Goal: Transaction & Acquisition: Obtain resource

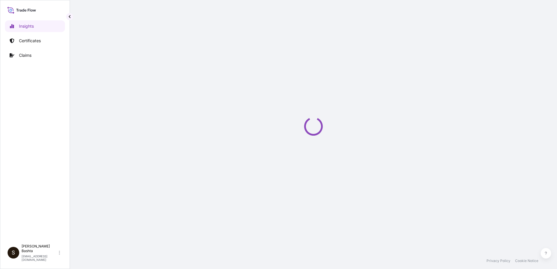
select select "2025"
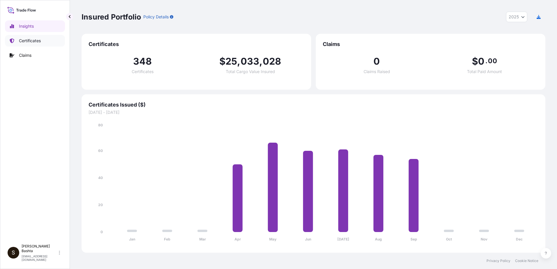
click at [31, 37] on link "Certificates" at bounding box center [35, 41] width 60 height 12
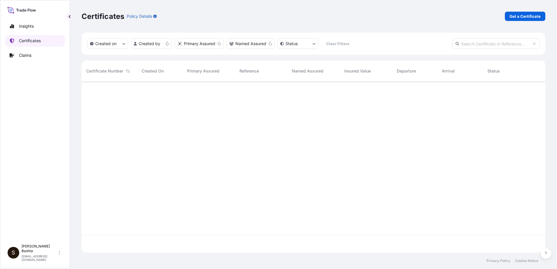
scroll to position [170, 460]
click at [519, 16] on p "Get a Certificate" at bounding box center [525, 16] width 31 height 6
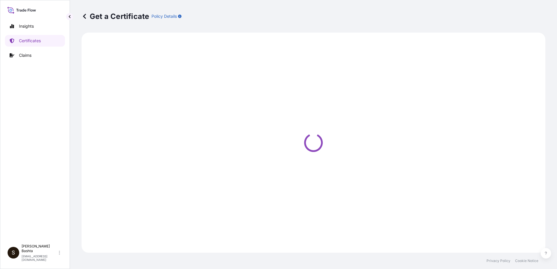
select select "Barge"
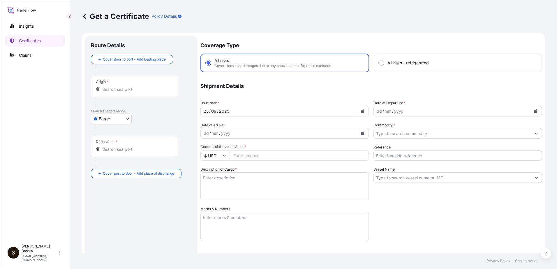
click at [111, 89] on input "Origin *" at bounding box center [136, 90] width 69 height 6
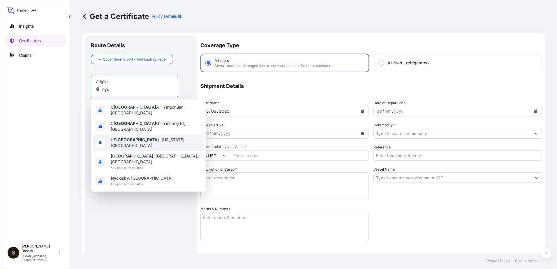
click at [162, 138] on span "US [GEOGRAPHIC_DATA] - [US_STATE], [GEOGRAPHIC_DATA]" at bounding box center [156, 143] width 91 height 12
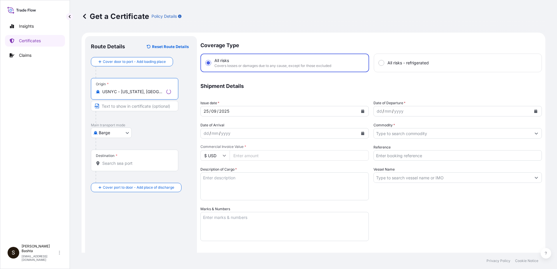
type input "USNYC - [US_STATE], [GEOGRAPHIC_DATA]"
click at [129, 131] on body "Insights Certificates Claims S [PERSON_NAME] [PERSON_NAME][EMAIL_ADDRESS][PERSO…" at bounding box center [278, 134] width 557 height 269
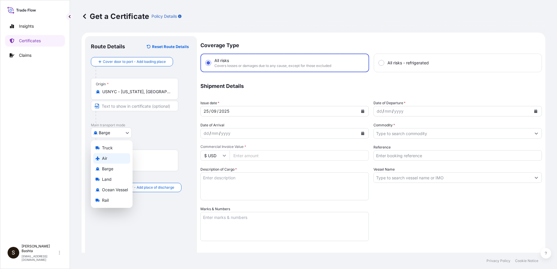
click at [117, 160] on div "Air" at bounding box center [111, 158] width 37 height 10
select select "Air"
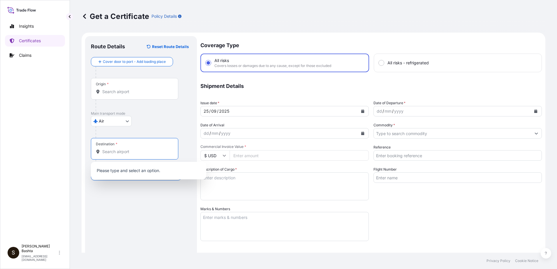
click at [117, 154] on input "Destination *" at bounding box center [136, 152] width 69 height 6
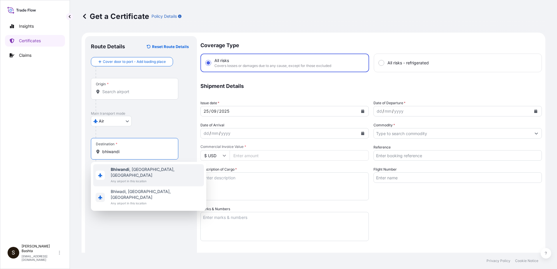
click at [144, 169] on span "[GEOGRAPHIC_DATA] , [GEOGRAPHIC_DATA], [GEOGRAPHIC_DATA]" at bounding box center [156, 173] width 91 height 12
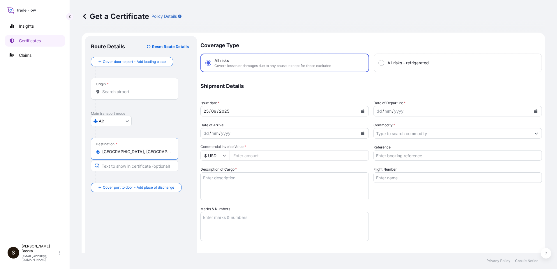
type input "[GEOGRAPHIC_DATA], [GEOGRAPHIC_DATA], [GEOGRAPHIC_DATA]"
click at [376, 112] on div "dd" at bounding box center [379, 111] width 6 height 7
click at [535, 133] on icon "Show suggestions" at bounding box center [536, 134] width 3 height 2
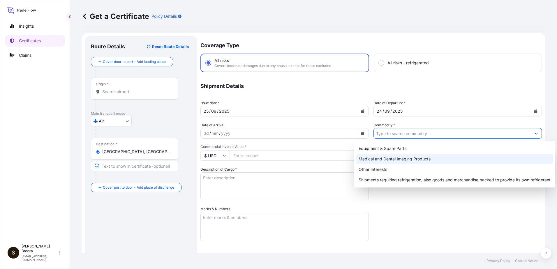
click at [437, 157] on div "Medical and Dental Imaging Products" at bounding box center [455, 159] width 197 height 10
type input "Medical and Dental Imaging Products"
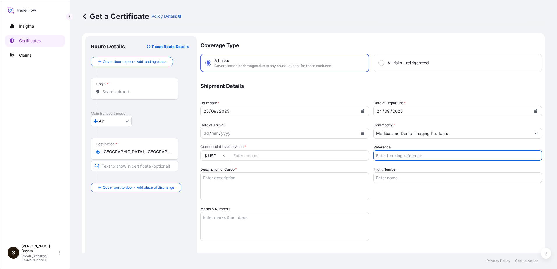
click at [405, 157] on input "Reference" at bounding box center [458, 155] width 169 height 10
type input "21244423"
click at [254, 156] on input "Commercial Invoice Value *" at bounding box center [299, 155] width 139 height 10
type input "20890.48"
click at [224, 219] on textarea "Marks & Numbers" at bounding box center [285, 226] width 169 height 29
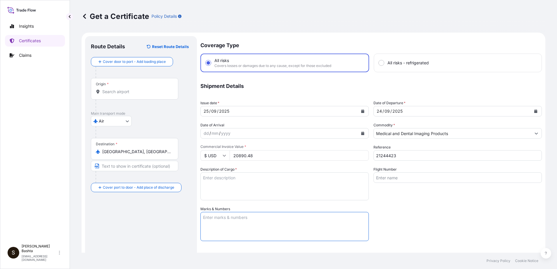
click at [222, 216] on textarea "Marks & Numbers" at bounding box center [285, 226] width 169 height 29
click at [221, 180] on textarea "Description of Cargo *" at bounding box center [285, 187] width 169 height 28
type textarea "MEDICAL AND DENTAL IMAGING PRODUCTS"
type input "Air"
type input "32008"
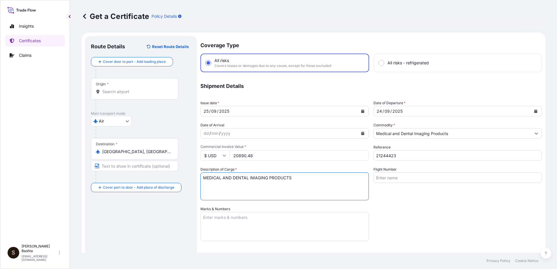
click at [211, 222] on textarea "Marks & Numbers" at bounding box center [285, 226] width 169 height 29
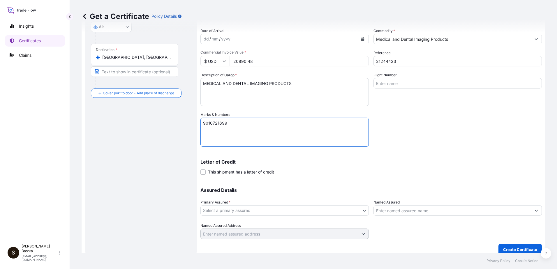
scroll to position [101, 0]
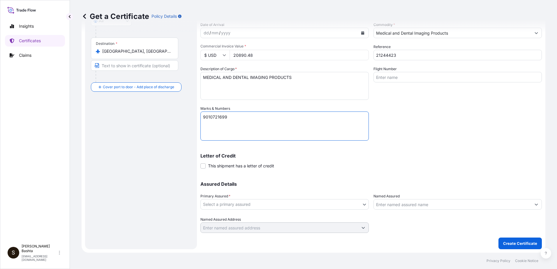
type textarea "9010721699"
click at [361, 205] on body "Insights Certificates Claims S [PERSON_NAME] [PERSON_NAME][EMAIL_ADDRESS][PERSO…" at bounding box center [278, 134] width 557 height 269
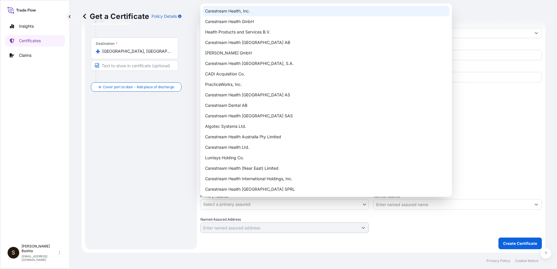
click at [229, 10] on div "Carestream Health, Inc." at bounding box center [326, 11] width 247 height 10
select select "32008"
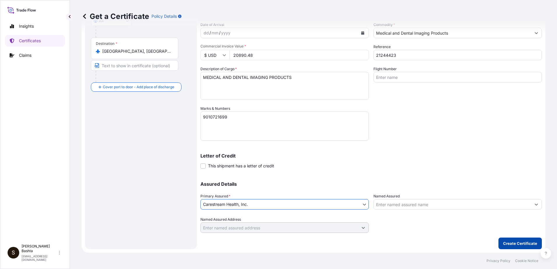
click at [517, 243] on p "Create Certificate" at bounding box center [521, 244] width 34 height 6
click at [518, 244] on p "Create Certificate" at bounding box center [521, 244] width 34 height 6
click at [513, 245] on p "Create Certificate" at bounding box center [521, 244] width 34 height 6
click at [509, 244] on p "Create Certificate" at bounding box center [521, 244] width 34 height 6
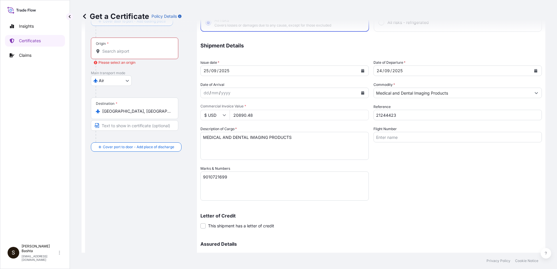
scroll to position [0, 0]
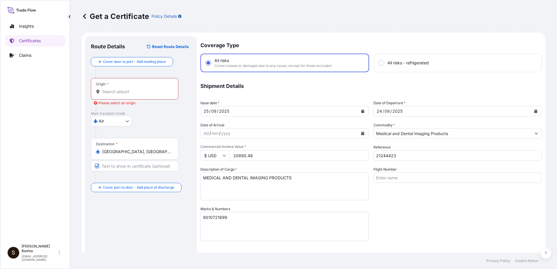
click at [116, 92] on input "Origin * Please select an origin" at bounding box center [136, 92] width 69 height 6
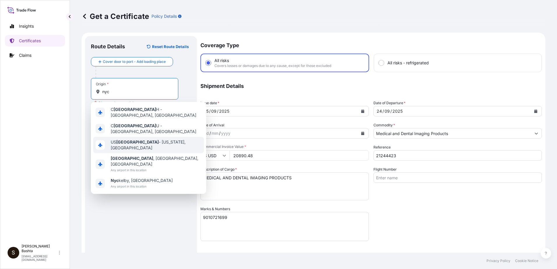
click at [151, 141] on span "US [GEOGRAPHIC_DATA] - [US_STATE], [GEOGRAPHIC_DATA]" at bounding box center [156, 145] width 91 height 12
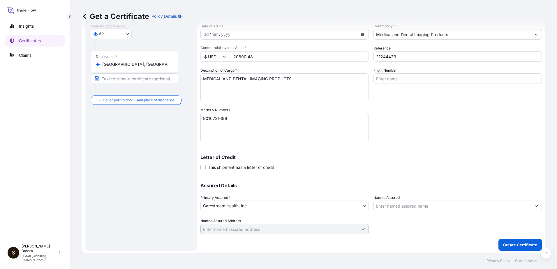
scroll to position [101, 0]
type input "USNYC - [US_STATE], [GEOGRAPHIC_DATA]"
click at [522, 244] on p "Create Certificate" at bounding box center [521, 244] width 34 height 6
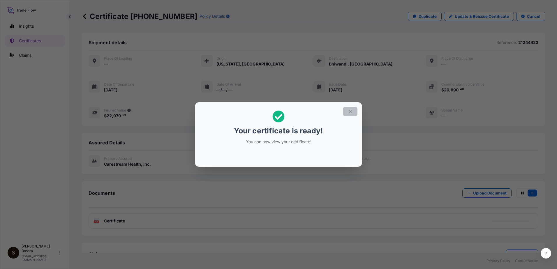
click at [350, 111] on icon "button" at bounding box center [350, 111] width 5 height 5
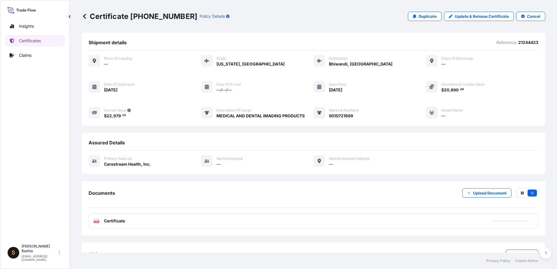
click at [95, 221] on text "PDF" at bounding box center [97, 222] width 4 height 2
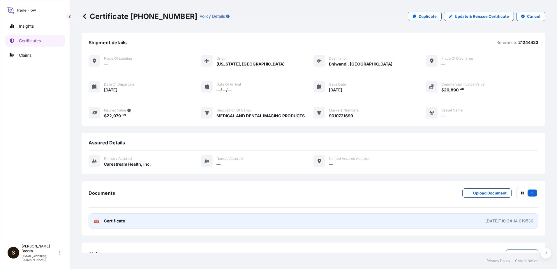
click at [95, 222] on text "PDF" at bounding box center [97, 222] width 4 height 2
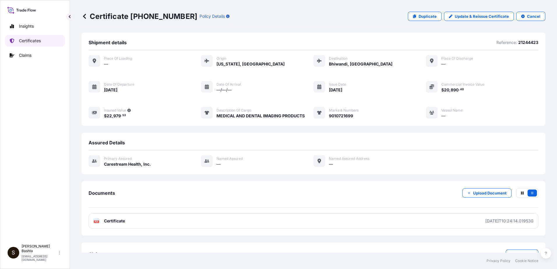
click at [43, 40] on link "Certificates" at bounding box center [35, 41] width 60 height 12
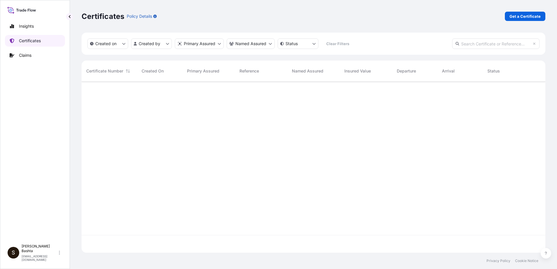
scroll to position [170, 460]
click at [536, 15] on p "Get a Certificate" at bounding box center [525, 16] width 31 height 6
select select "Barge"
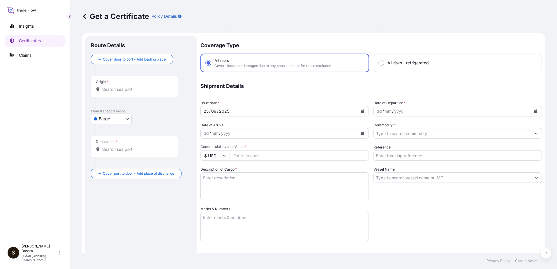
click at [100, 85] on div "Origin *" at bounding box center [134, 87] width 87 height 22
click at [102, 87] on input "Origin *" at bounding box center [136, 90] width 69 height 6
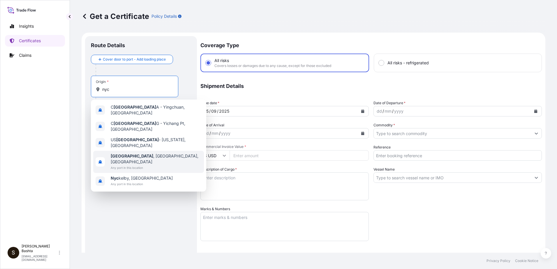
click at [136, 153] on span "[GEOGRAPHIC_DATA] , [GEOGRAPHIC_DATA], [GEOGRAPHIC_DATA]" at bounding box center [156, 159] width 91 height 12
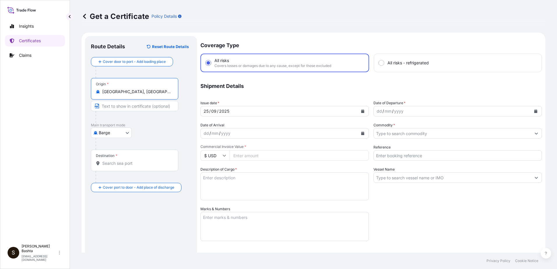
type input "[GEOGRAPHIC_DATA], [GEOGRAPHIC_DATA], [GEOGRAPHIC_DATA]"
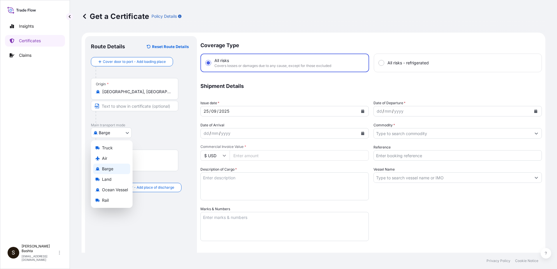
click at [127, 133] on body "5 options available. Insights Certificates Claims S [PERSON_NAME] [PERSON_NAME]…" at bounding box center [278, 134] width 557 height 269
click at [108, 157] on div "Air" at bounding box center [111, 158] width 37 height 10
select select "Air"
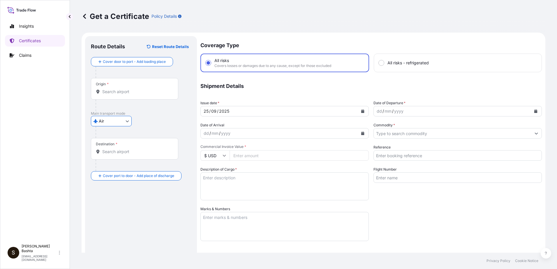
click at [114, 154] on input "Destination *" at bounding box center [136, 152] width 69 height 6
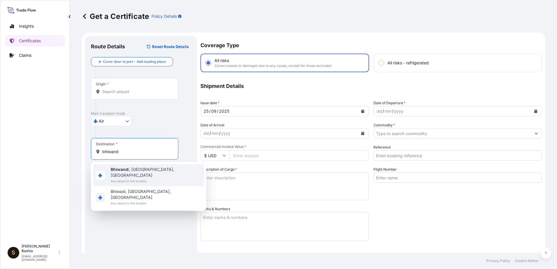
click at [147, 171] on span "Bhiwand i, [GEOGRAPHIC_DATA], [GEOGRAPHIC_DATA]" at bounding box center [156, 173] width 91 height 12
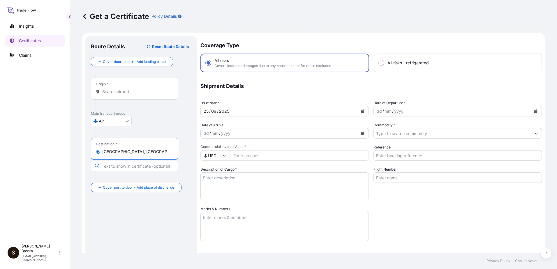
type input "[GEOGRAPHIC_DATA], [GEOGRAPHIC_DATA], [GEOGRAPHIC_DATA]"
click at [376, 113] on div "dd" at bounding box center [379, 111] width 6 height 7
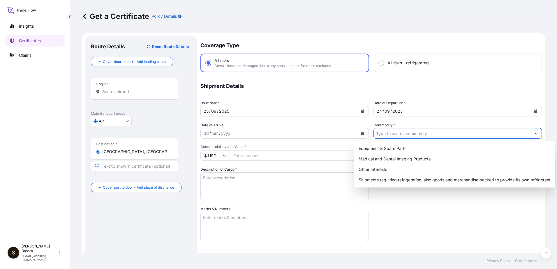
click at [532, 130] on button "Show suggestions" at bounding box center [537, 133] width 10 height 10
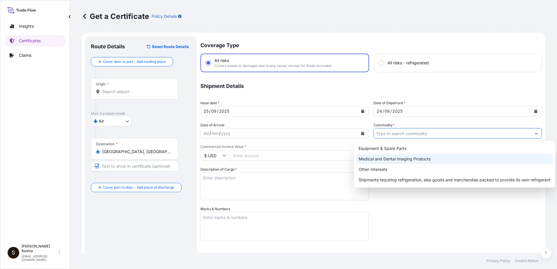
click at [413, 157] on div "Medical and Dental Imaging Products" at bounding box center [455, 159] width 197 height 10
type input "Medical and Dental Imaging Products"
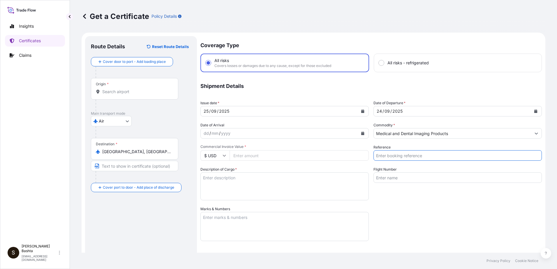
click at [408, 157] on input "Reference" at bounding box center [458, 155] width 169 height 10
type input "21244445"
click at [250, 157] on input "Commercial Invoice Value *" at bounding box center [299, 155] width 139 height 10
type input "62759.50"
click at [208, 180] on textarea "Description of Cargo *" at bounding box center [285, 187] width 169 height 28
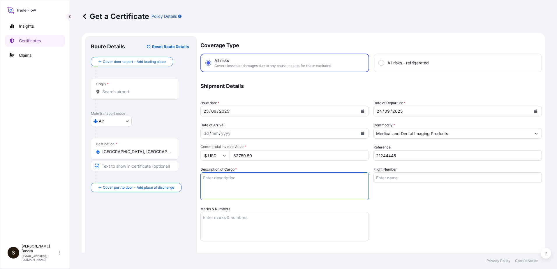
type textarea "MEDICAL AND DENTAL IMAGING PRODUCTS"
type input "Air"
type input "32008"
click at [222, 220] on textarea "Marks & Numbers" at bounding box center [285, 226] width 169 height 29
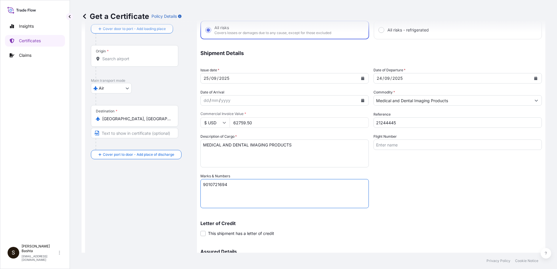
scroll to position [101, 0]
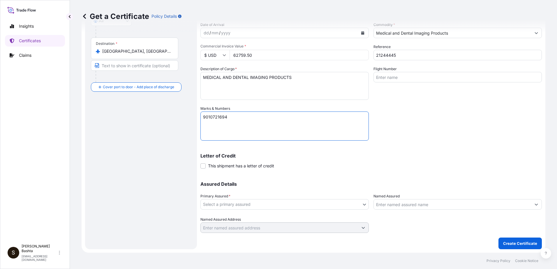
type textarea "9010721694"
click at [364, 204] on body "Insights Certificates Claims S [PERSON_NAME] [PERSON_NAME][EMAIL_ADDRESS][PERSO…" at bounding box center [278, 134] width 557 height 269
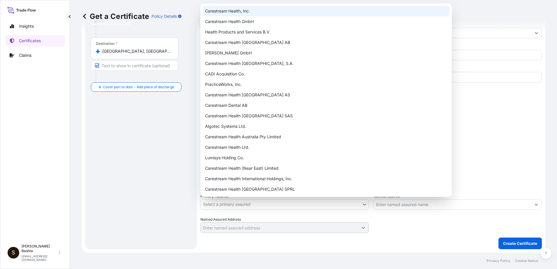
click at [232, 11] on div "Carestream Health, Inc." at bounding box center [326, 11] width 247 height 10
select select "32008"
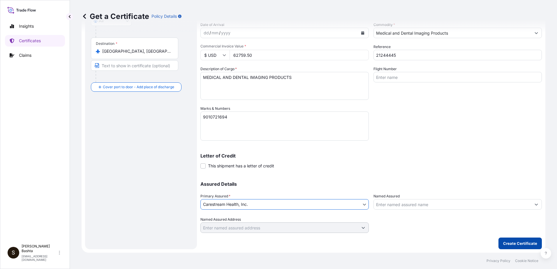
click at [518, 244] on p "Create Certificate" at bounding box center [521, 244] width 34 height 6
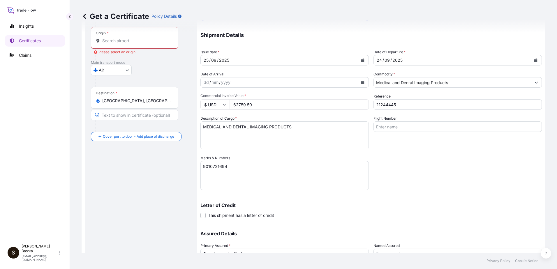
scroll to position [0, 0]
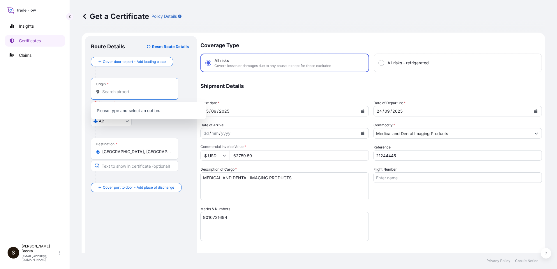
click at [122, 90] on input "Origin * Please select an origin" at bounding box center [136, 92] width 69 height 6
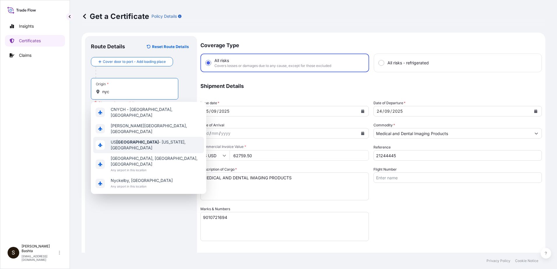
click at [148, 143] on div "US [GEOGRAPHIC_DATA] - [US_STATE], [GEOGRAPHIC_DATA]" at bounding box center [148, 145] width 111 height 16
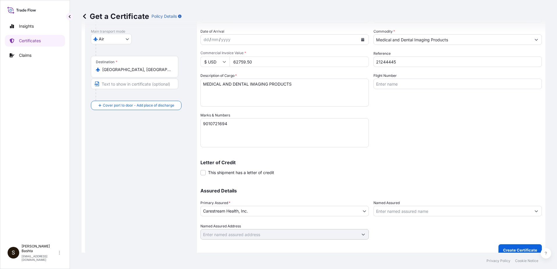
scroll to position [101, 0]
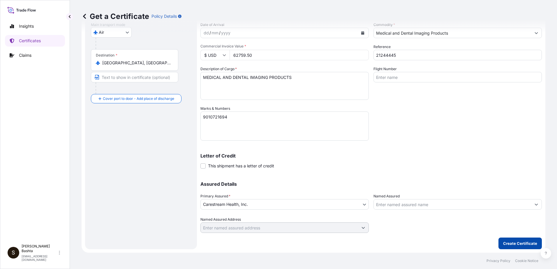
type input "USNYC - [US_STATE], [GEOGRAPHIC_DATA]"
click at [525, 243] on p "Create Certificate" at bounding box center [521, 244] width 34 height 6
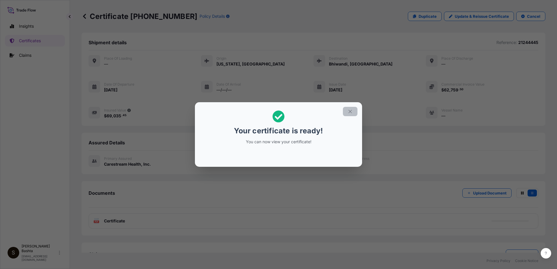
click at [351, 112] on icon "button" at bounding box center [350, 111] width 5 height 5
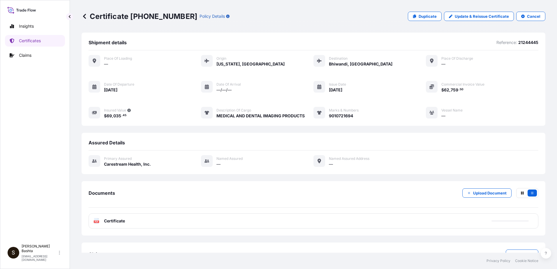
click at [97, 222] on text "PDF" at bounding box center [97, 222] width 4 height 2
click at [96, 222] on text "PDF" at bounding box center [97, 222] width 4 height 2
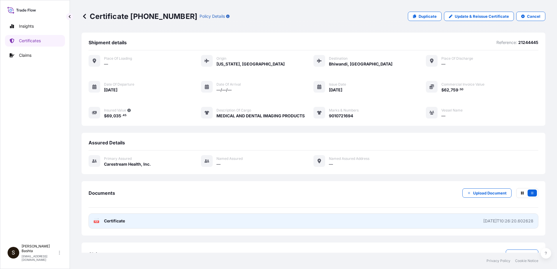
click at [95, 222] on text "PDF" at bounding box center [97, 222] width 4 height 2
